Goal: Task Accomplishment & Management: Use online tool/utility

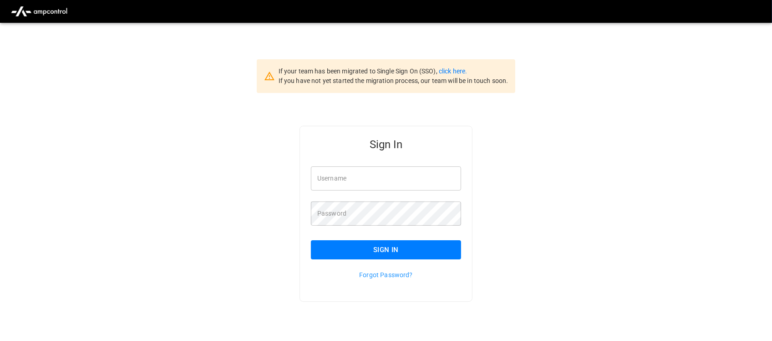
type input "**********"
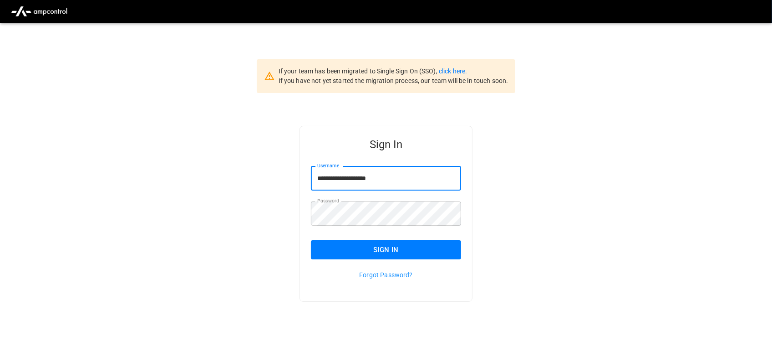
click at [381, 173] on input "**********" at bounding box center [386, 178] width 150 height 24
click at [386, 247] on button "Sign In" at bounding box center [386, 249] width 150 height 19
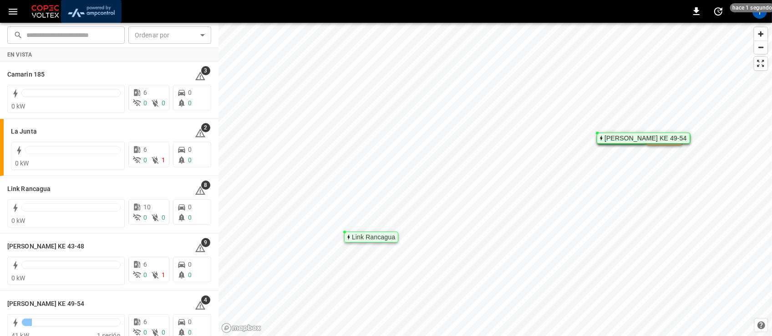
click at [108, 14] on img "menu" at bounding box center [91, 11] width 53 height 17
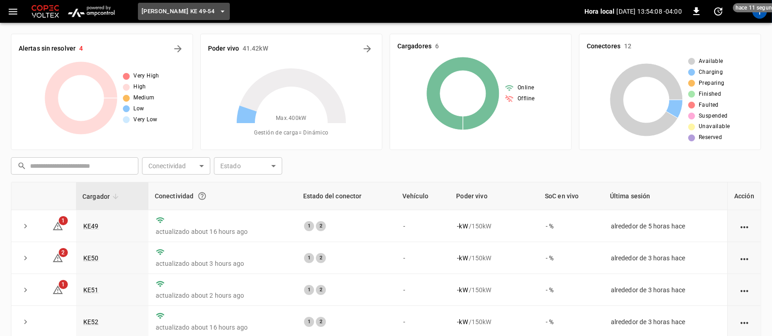
click at [208, 8] on button "[PERSON_NAME] KE 49-54" at bounding box center [184, 12] width 92 height 18
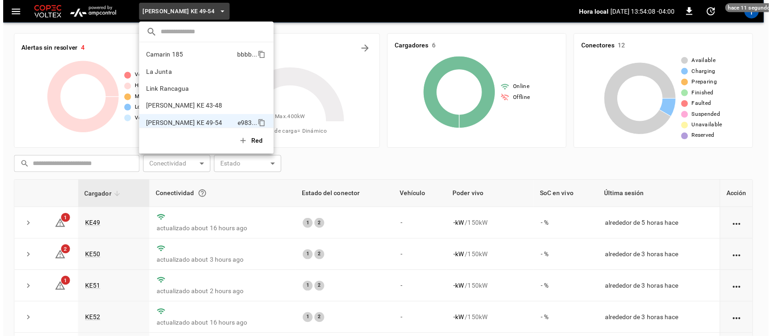
scroll to position [7, 0]
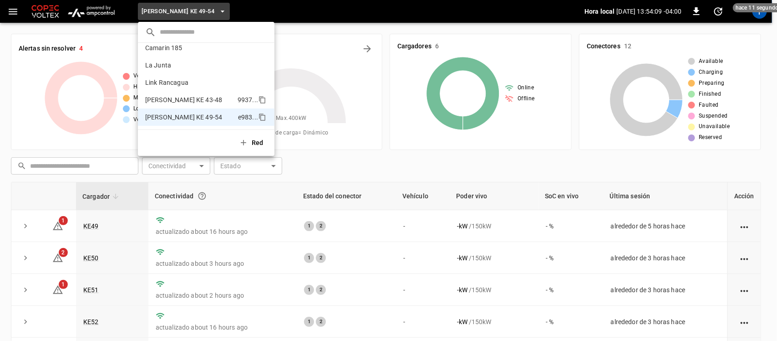
click at [188, 99] on p "[PERSON_NAME] KE 43-48" at bounding box center [183, 99] width 77 height 9
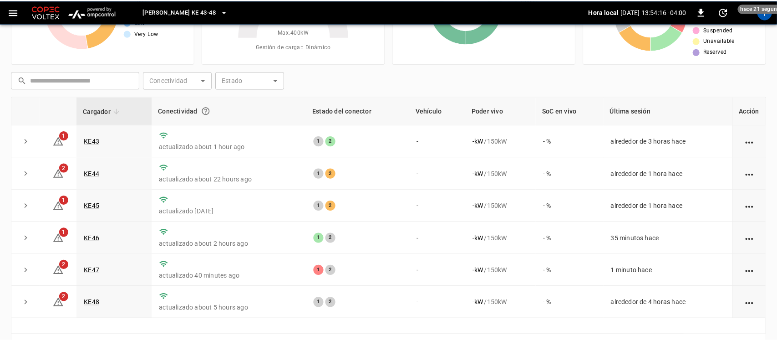
scroll to position [0, 0]
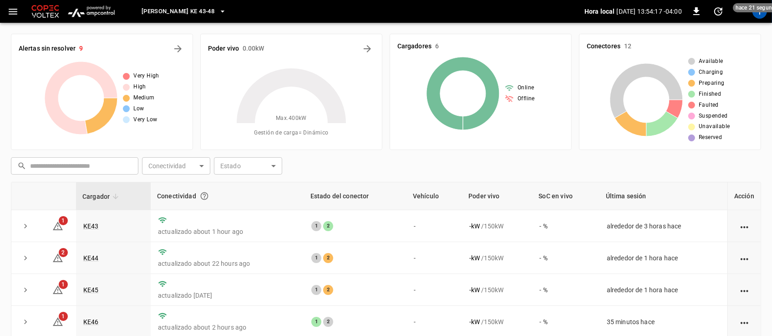
click at [218, 12] on icon "button" at bounding box center [222, 11] width 9 height 9
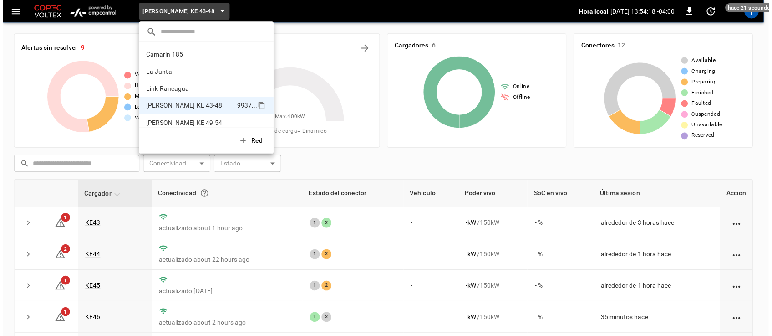
scroll to position [7, 0]
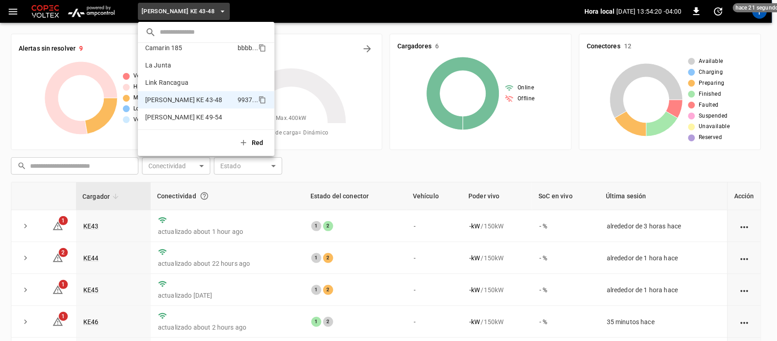
click at [185, 51] on li "Camarin 185 bbbb ..." at bounding box center [206, 47] width 137 height 17
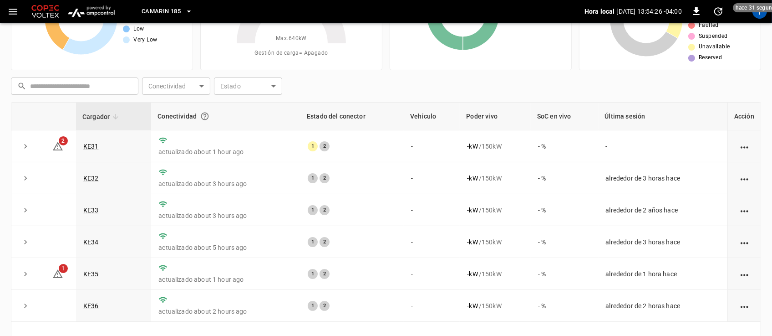
scroll to position [0, 0]
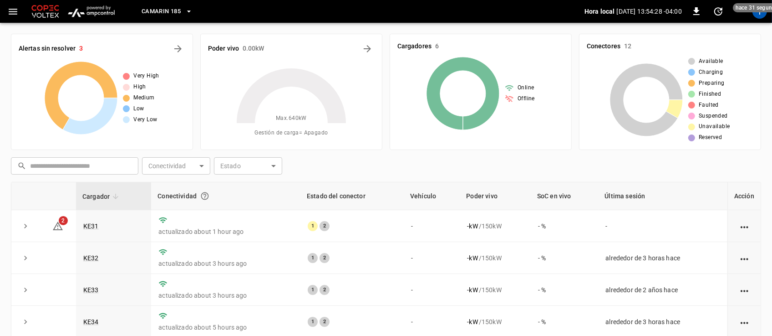
click at [189, 10] on icon "button" at bounding box center [188, 11] width 9 height 9
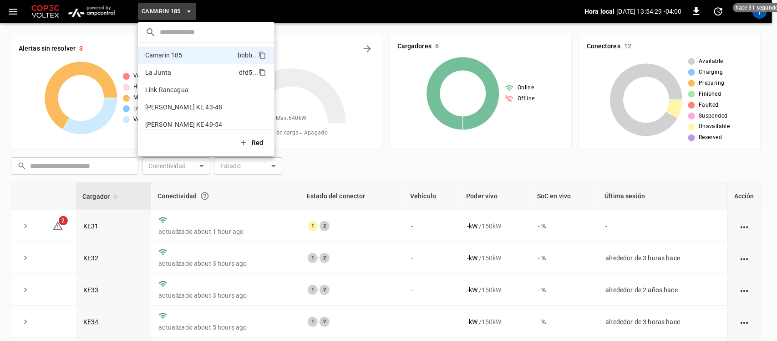
click at [172, 71] on li "La Junta dfd5 ..." at bounding box center [206, 72] width 137 height 17
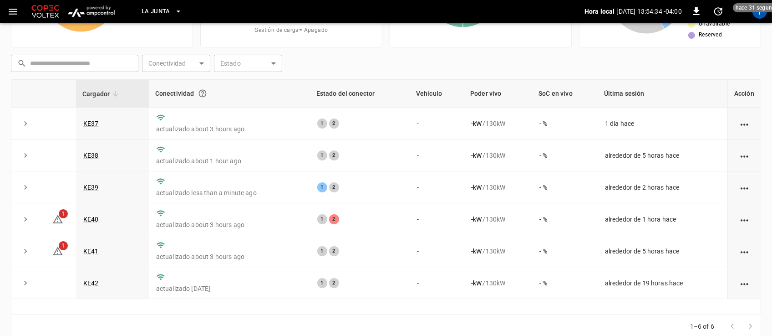
scroll to position [105, 0]
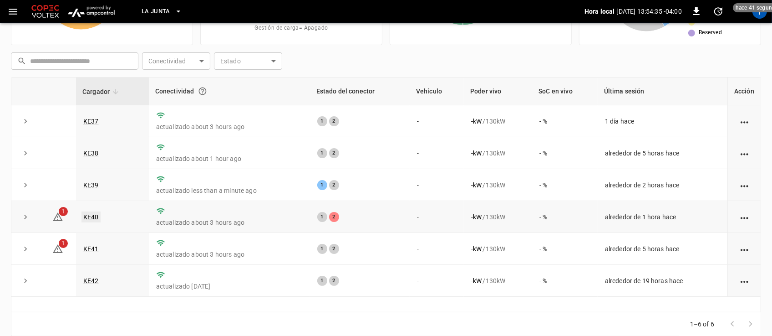
click at [96, 212] on link "KE40" at bounding box center [90, 216] width 19 height 11
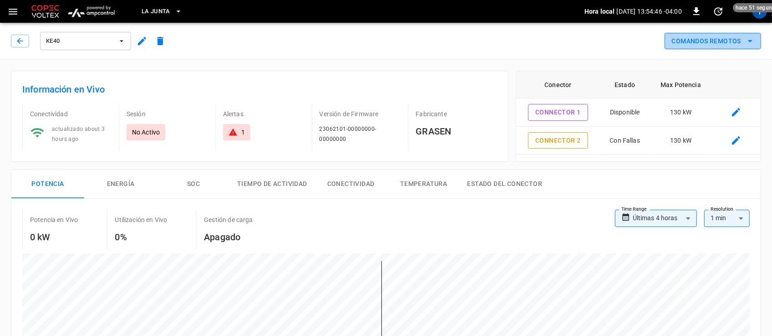
click at [752, 38] on icon "remote commands options" at bounding box center [750, 41] width 11 height 11
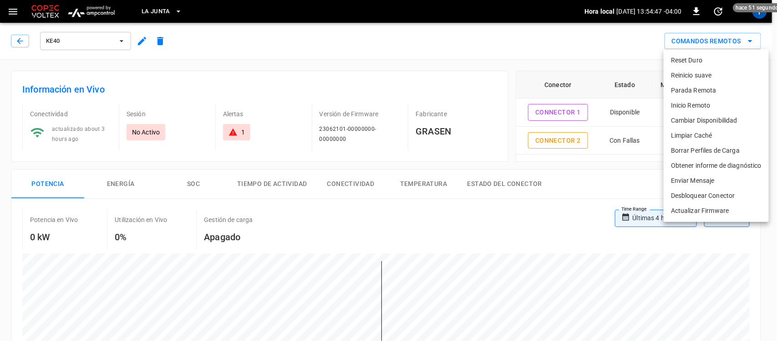
click at [708, 62] on li "Reset Duro" at bounding box center [716, 60] width 105 height 15
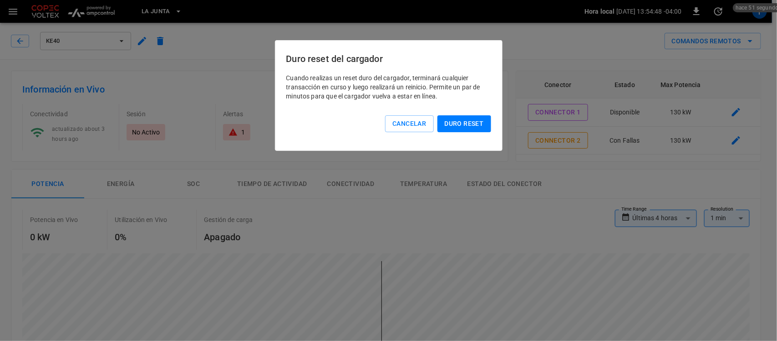
click at [463, 131] on button "Duro reset" at bounding box center [465, 123] width 54 height 17
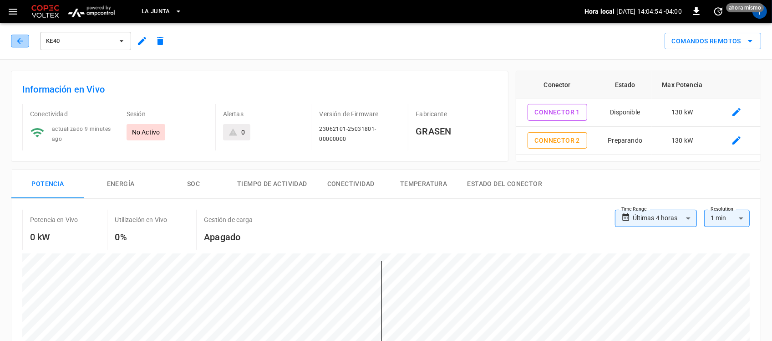
click at [26, 40] on button "button" at bounding box center [20, 41] width 18 height 13
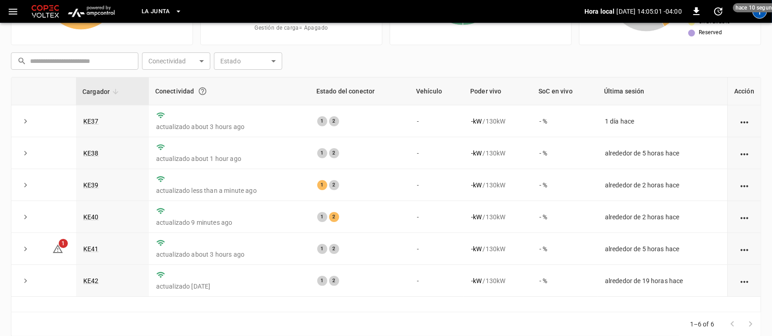
click at [756, 14] on div "T" at bounding box center [760, 11] width 15 height 15
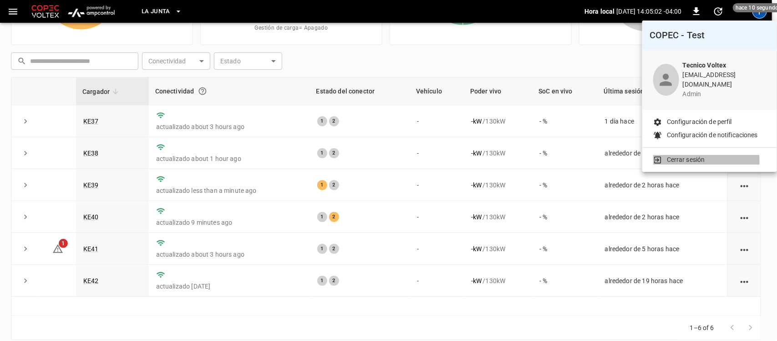
click at [672, 155] on p "Cerrar sesión" at bounding box center [686, 160] width 38 height 10
